Goal: Task Accomplishment & Management: Use online tool/utility

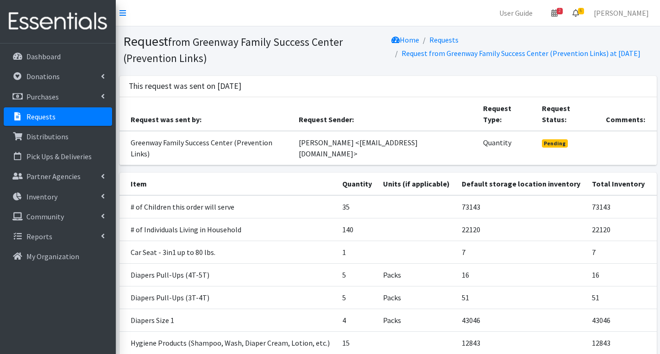
click at [587, 7] on link "6" at bounding box center [575, 13] width 21 height 19
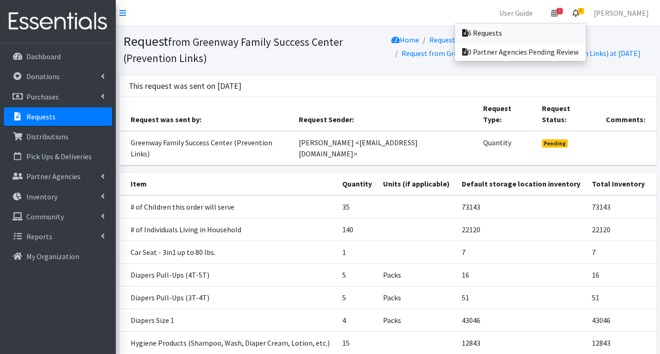
click at [523, 33] on link "6 Requests" at bounding box center [520, 33] width 131 height 19
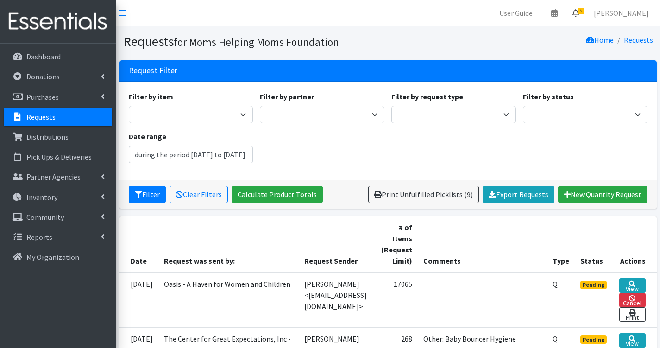
type input "July 17, 2025 - October 17, 2025"
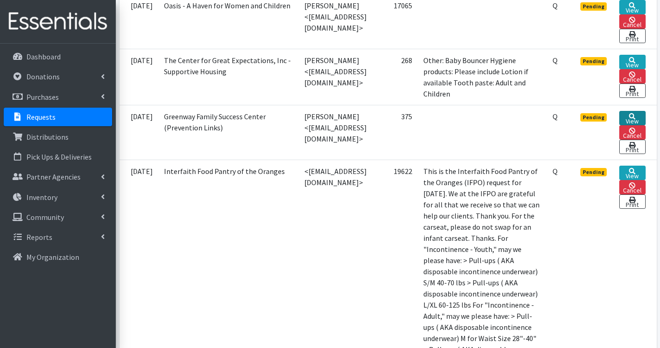
scroll to position [232, 0]
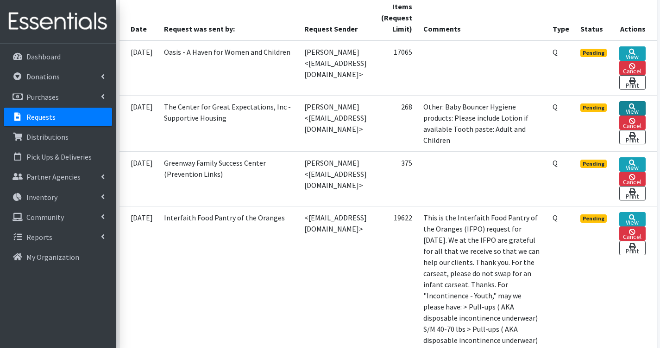
click at [636, 106] on icon at bounding box center [632, 106] width 6 height 6
click at [635, 108] on link "View" at bounding box center [633, 108] width 26 height 14
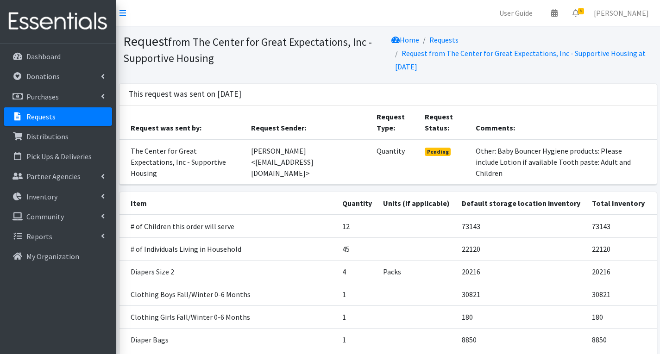
click at [50, 113] on p "Requests" at bounding box center [40, 116] width 29 height 9
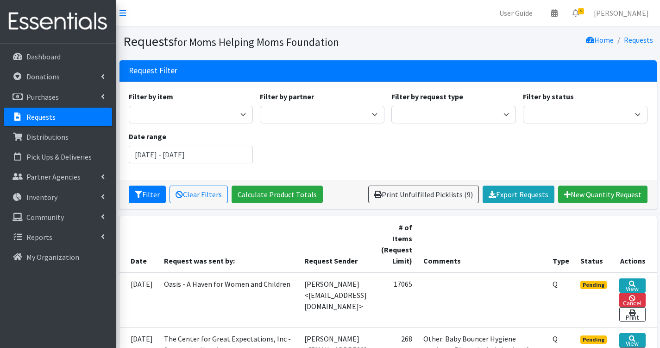
scroll to position [139, 0]
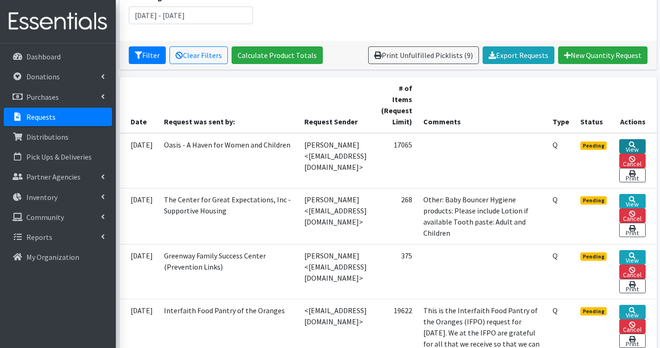
click at [642, 146] on link "View" at bounding box center [633, 146] width 26 height 14
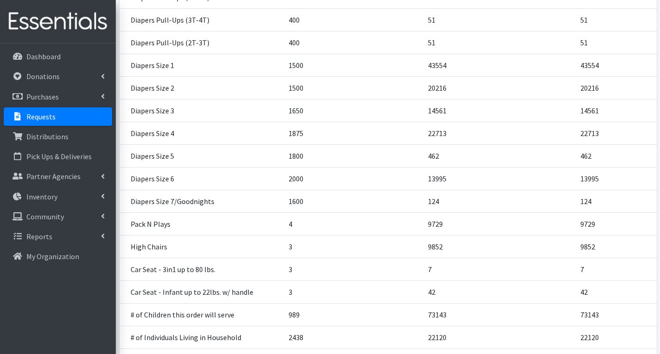
scroll to position [294, 0]
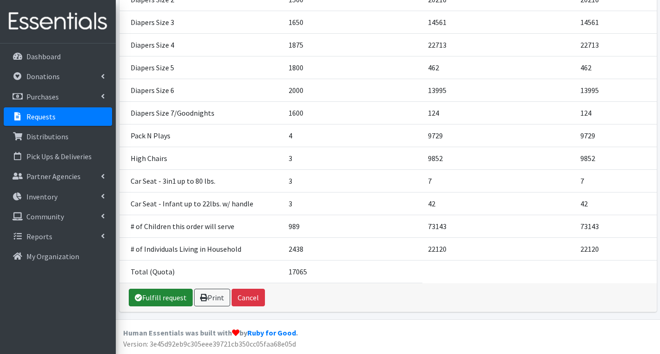
click at [144, 300] on link "Fulfill request" at bounding box center [161, 298] width 64 height 18
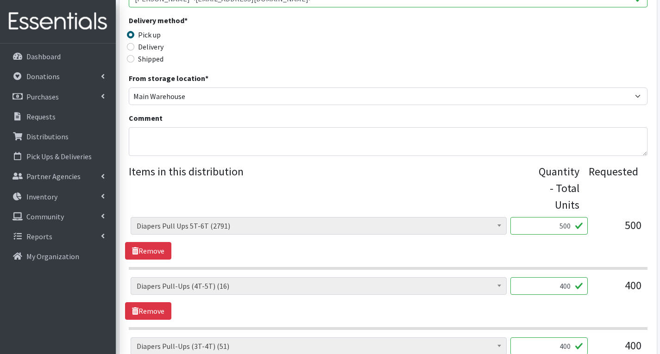
scroll to position [417, 0]
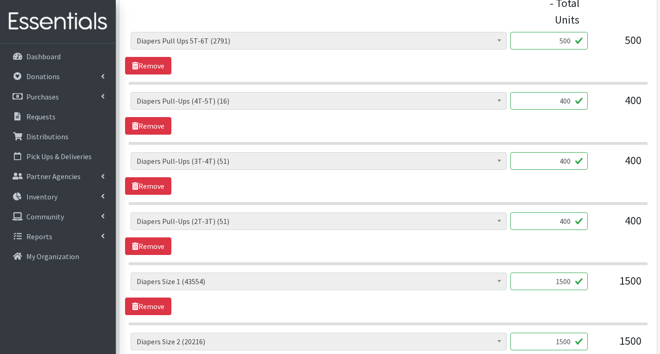
click at [569, 224] on input "400" at bounding box center [549, 222] width 77 height 18
type input "0"
click at [570, 163] on input "400" at bounding box center [549, 161] width 77 height 18
click at [567, 160] on input "400" at bounding box center [549, 161] width 77 height 18
type input "0"
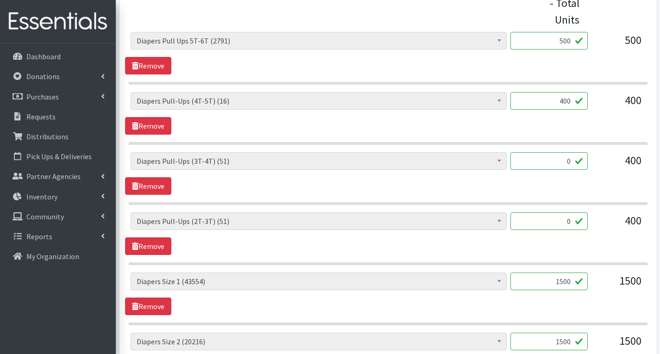
click at [566, 101] on input "400" at bounding box center [549, 101] width 77 height 18
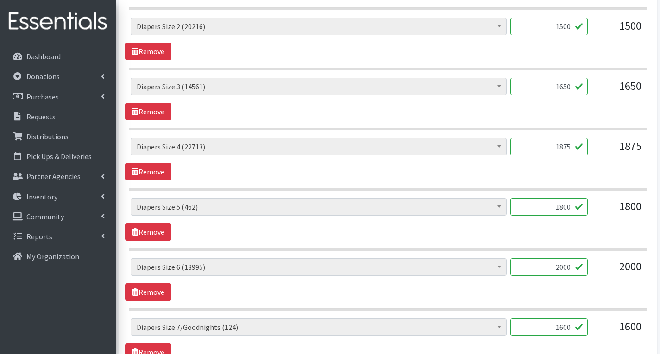
scroll to position [741, 0]
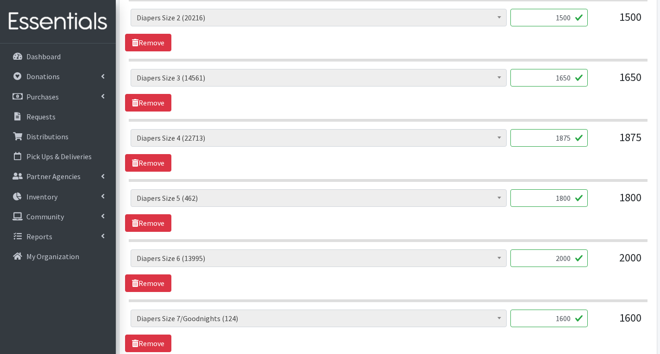
type input "0"
click at [565, 81] on input "1650" at bounding box center [549, 78] width 77 height 18
click at [570, 79] on input "1550" at bounding box center [549, 78] width 77 height 18
type input "1500"
click at [575, 143] on input "1875" at bounding box center [549, 138] width 77 height 18
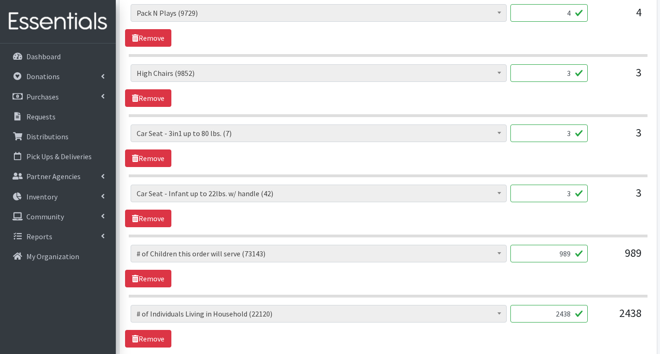
scroll to position [1092, 0]
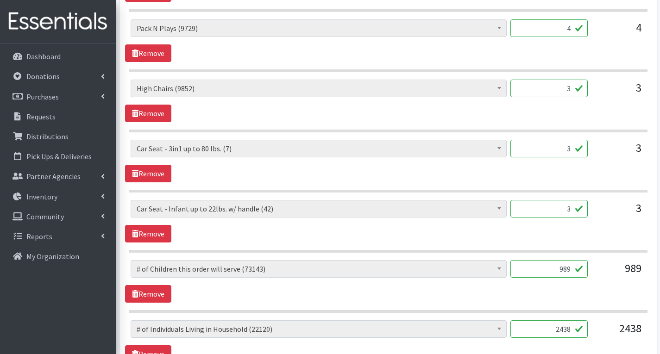
click at [571, 210] on input "3" at bounding box center [549, 209] width 77 height 18
type input "2"
type input "1"
click at [571, 149] on input "3" at bounding box center [549, 149] width 77 height 18
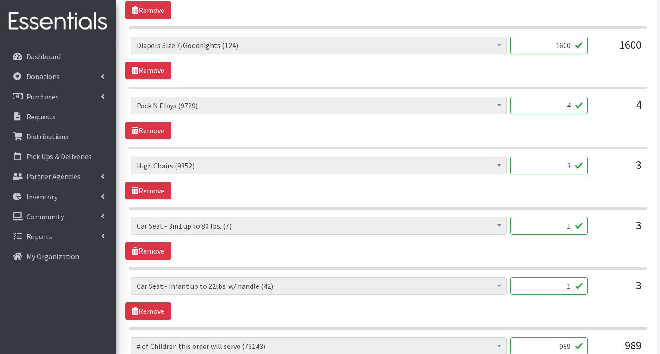
scroll to position [1000, 0]
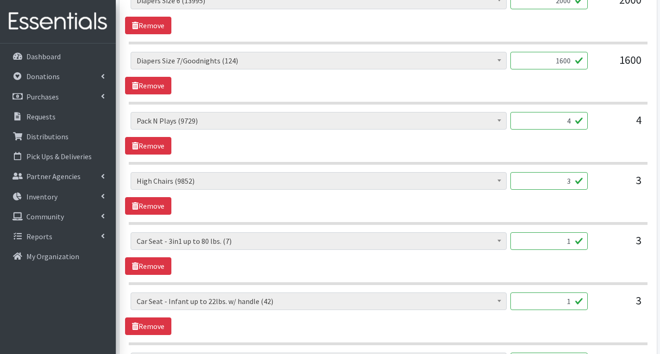
type input "1"
click at [570, 64] on input "1600" at bounding box center [549, 61] width 77 height 18
click at [569, 60] on input "1600" at bounding box center [549, 61] width 77 height 18
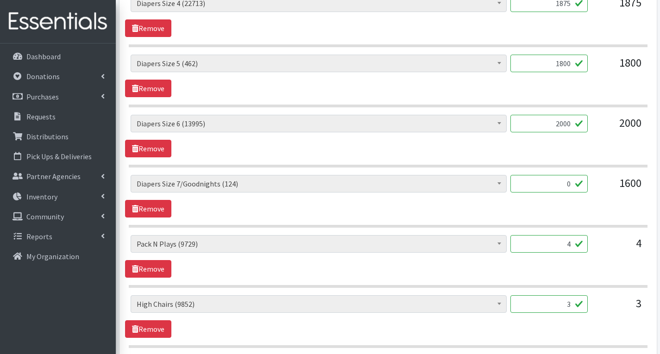
scroll to position [860, 0]
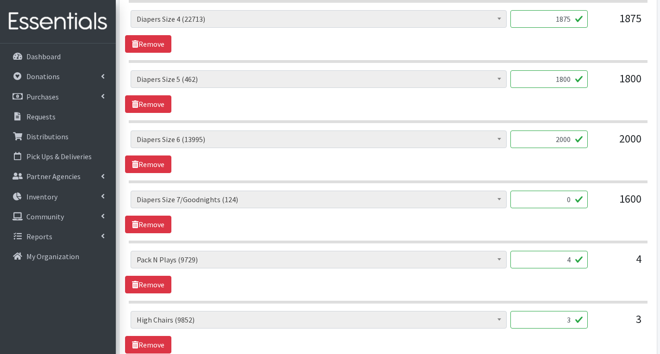
type input "0"
click at [574, 144] on input "2000" at bounding box center [549, 140] width 77 height 18
type input "2"
type input "1500"
click at [573, 79] on input "1800" at bounding box center [549, 79] width 77 height 18
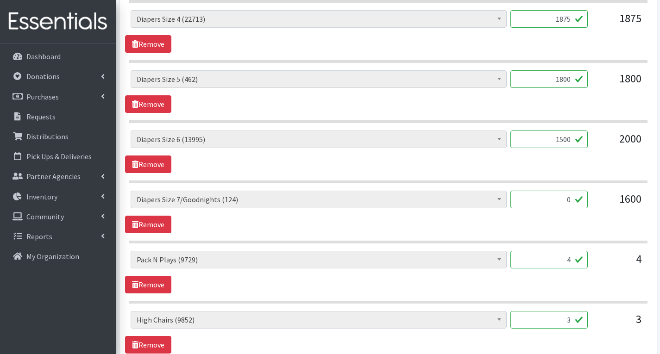
click at [566, 78] on input "1800" at bounding box center [549, 79] width 77 height 18
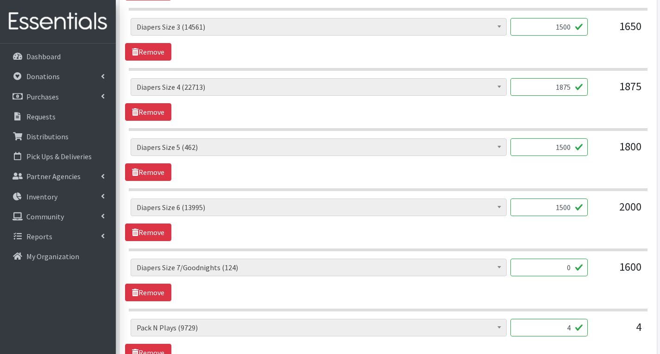
scroll to position [768, 0]
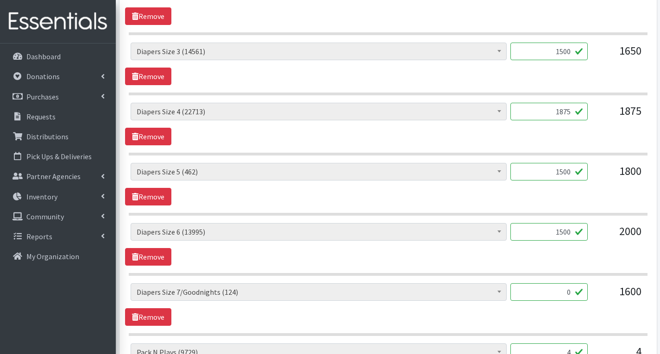
type input "1500"
click at [570, 113] on input "1875" at bounding box center [549, 112] width 77 height 18
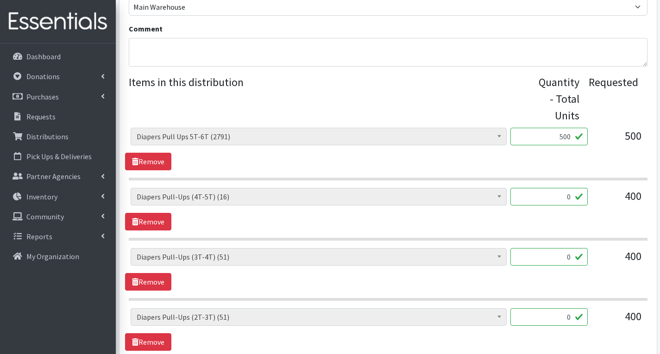
scroll to position [304, 0]
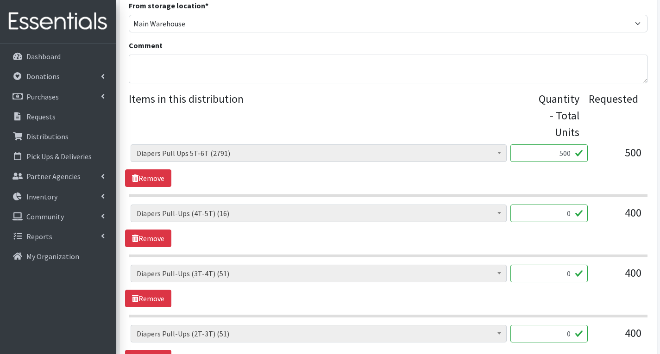
type input "1500"
click at [571, 157] on input "500" at bounding box center [549, 154] width 77 height 18
type input "5"
type input "0"
click at [605, 175] on div "# of Children this order will serve (73143) # of Individuals Living in Househol…" at bounding box center [388, 166] width 526 height 43
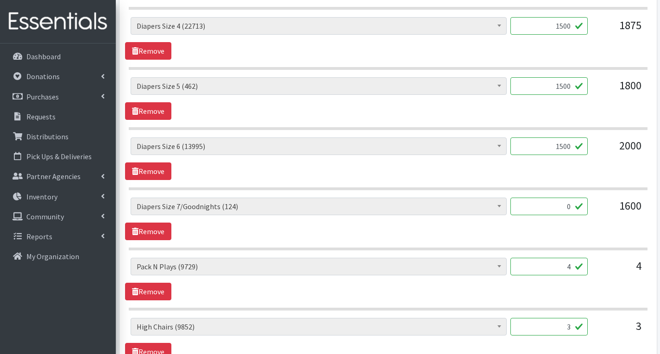
scroll to position [860, 0]
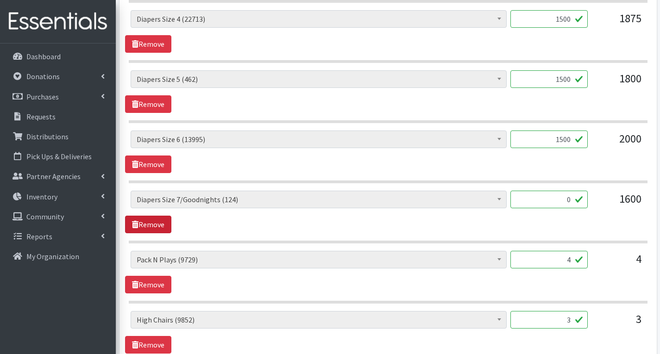
click at [153, 224] on link "Remove" at bounding box center [148, 225] width 46 height 18
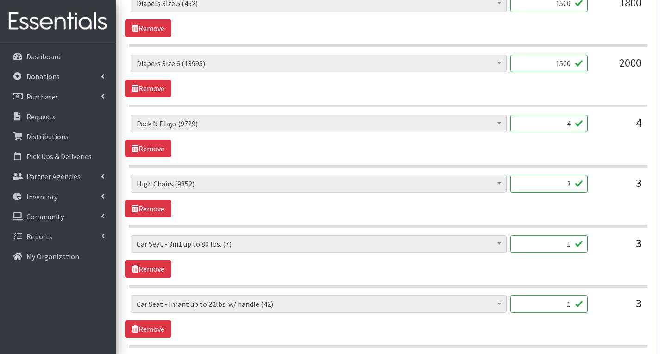
scroll to position [953, 0]
